Goal: Use online tool/utility: Use online tool/utility

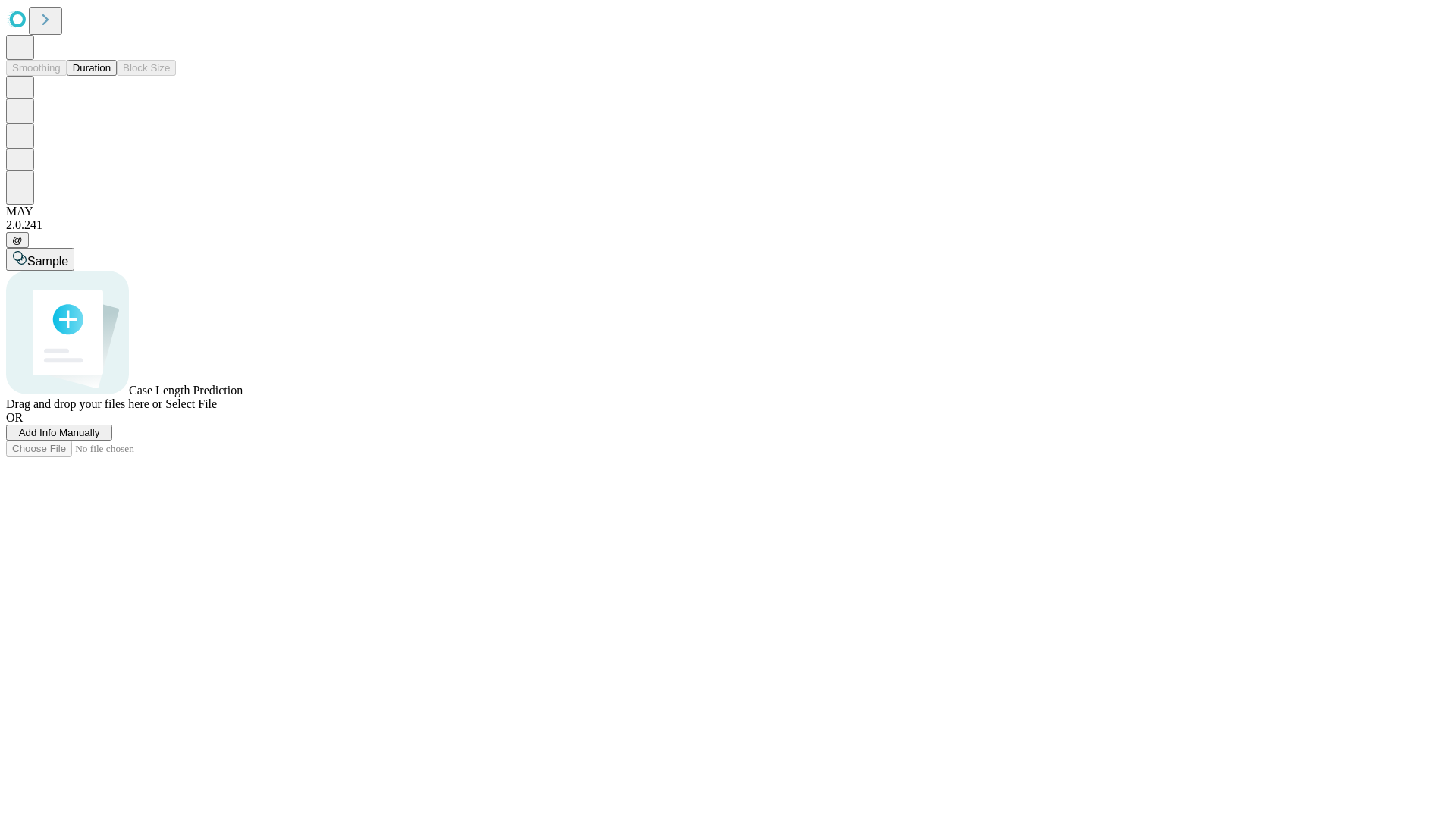
click at [111, 76] on button "Duration" at bounding box center [92, 68] width 50 height 16
click at [68, 255] on span "Sample" at bounding box center [47, 261] width 41 height 13
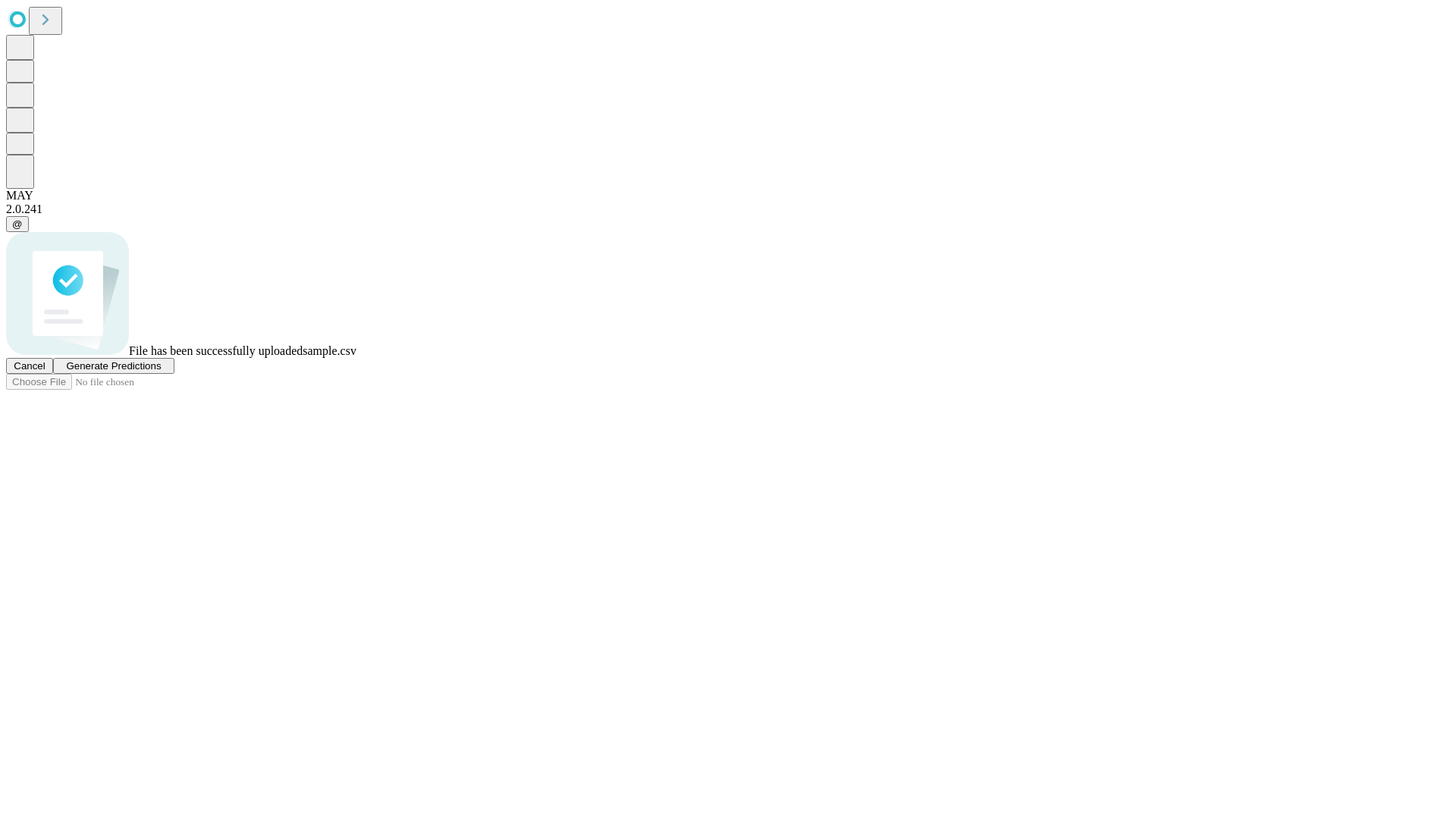
click at [161, 371] on span "Generate Predictions" at bounding box center [113, 366] width 95 height 12
